Goal: Information Seeking & Learning: Learn about a topic

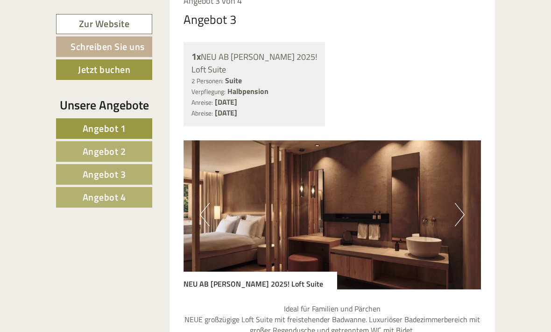
scroll to position [2276, 0]
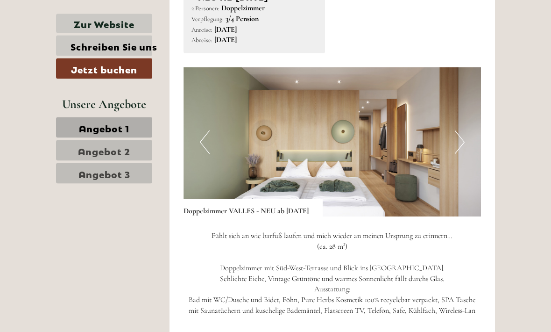
scroll to position [1127, 0]
click at [460, 137] on button "Next" at bounding box center [460, 141] width 10 height 23
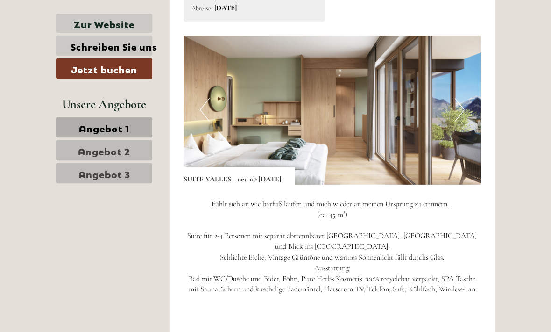
scroll to position [1757, 0]
click at [463, 98] on button "Next" at bounding box center [460, 109] width 10 height 23
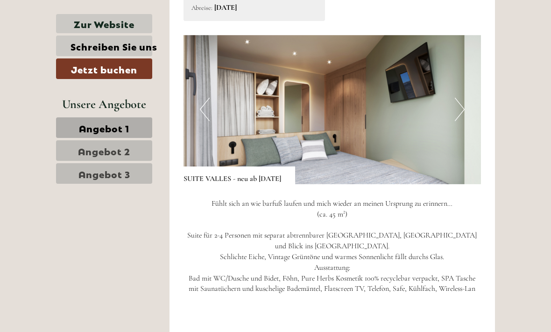
click at [466, 98] on img at bounding box center [333, 109] width 298 height 149
click at [461, 98] on button "Next" at bounding box center [460, 109] width 10 height 23
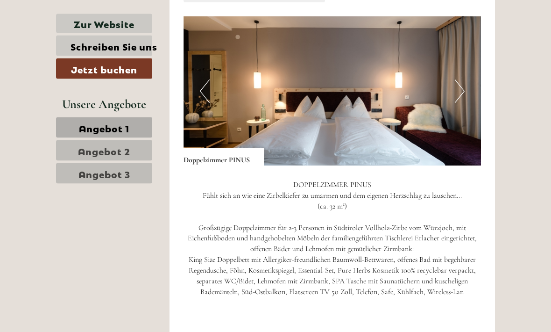
scroll to position [550, 0]
click at [468, 91] on img at bounding box center [333, 90] width 298 height 149
click at [461, 91] on button "Next" at bounding box center [460, 90] width 10 height 23
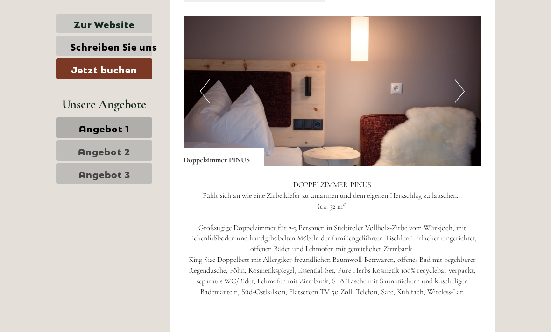
click at [461, 88] on button "Next" at bounding box center [460, 90] width 10 height 23
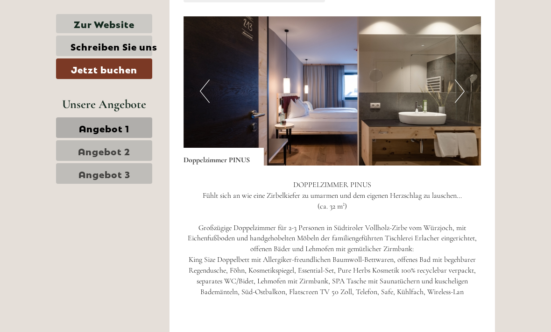
click at [464, 85] on button "Next" at bounding box center [460, 90] width 10 height 23
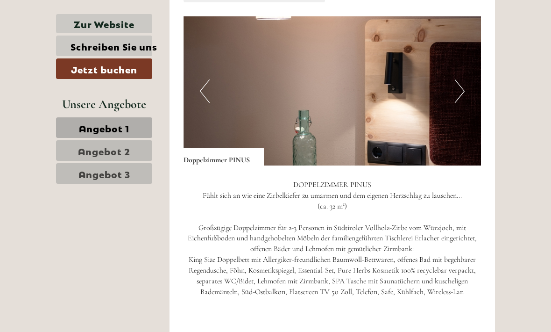
click at [461, 87] on button "Next" at bounding box center [460, 90] width 10 height 23
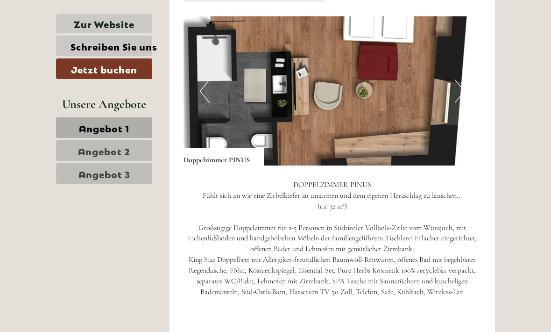
click at [461, 87] on button "Next" at bounding box center [460, 90] width 10 height 23
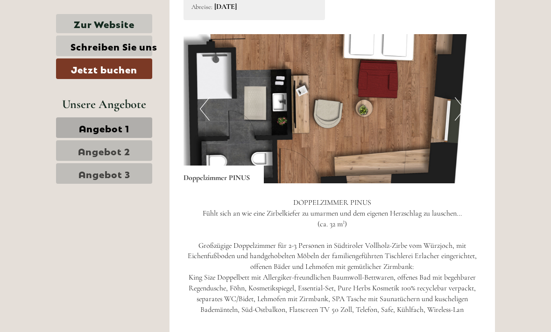
scroll to position [506, 0]
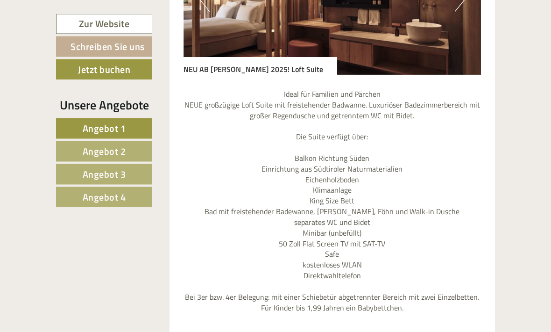
scroll to position [2415, 0]
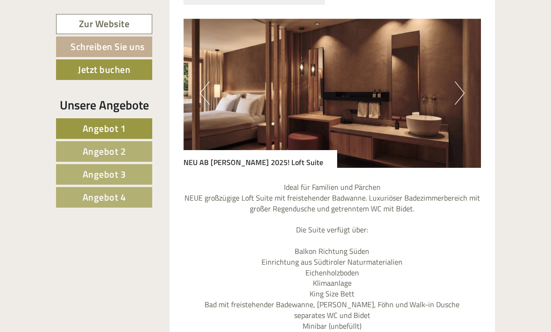
click at [136, 199] on link "Angebot 4" at bounding box center [104, 197] width 96 height 21
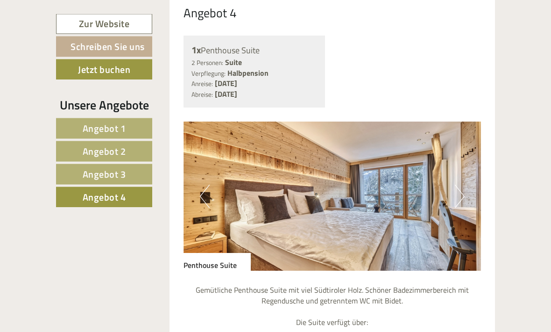
scroll to position [720, 0]
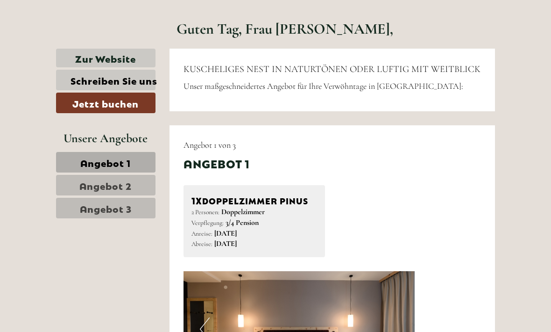
scroll to position [295, 0]
